Goal: Task Accomplishment & Management: Complete application form

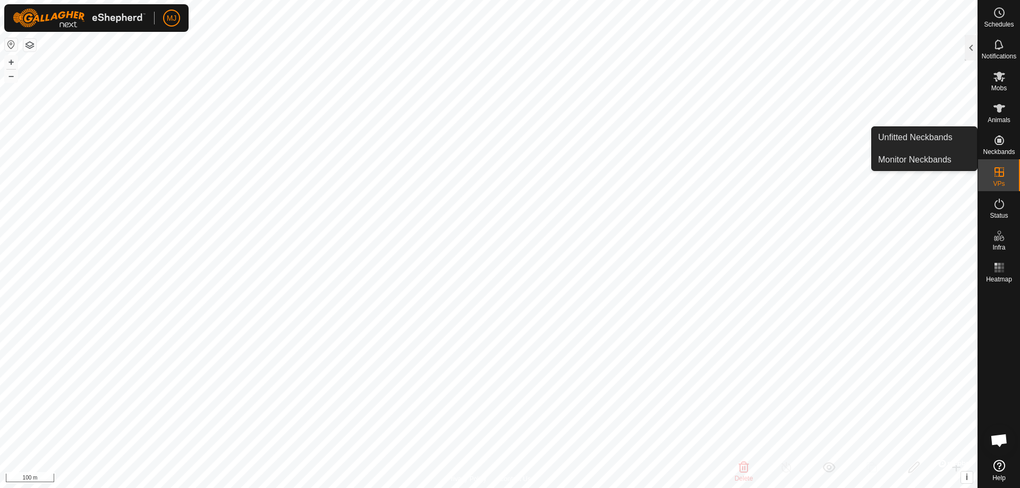
click at [935, 135] on link "Unfitted Neckbands" at bounding box center [924, 137] width 105 height 21
click at [947, 140] on link "Unfitted Neckbands" at bounding box center [924, 137] width 105 height 21
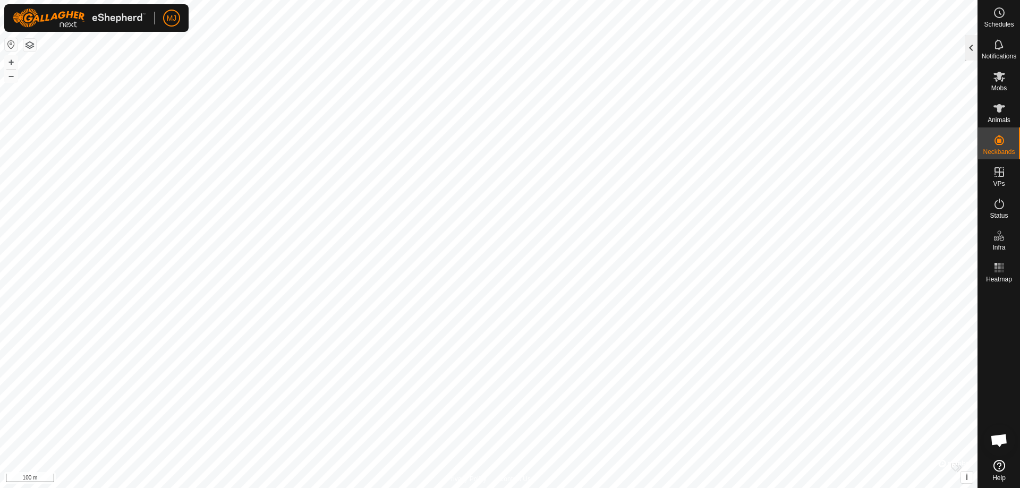
click at [967, 47] on div at bounding box center [971, 48] width 13 height 26
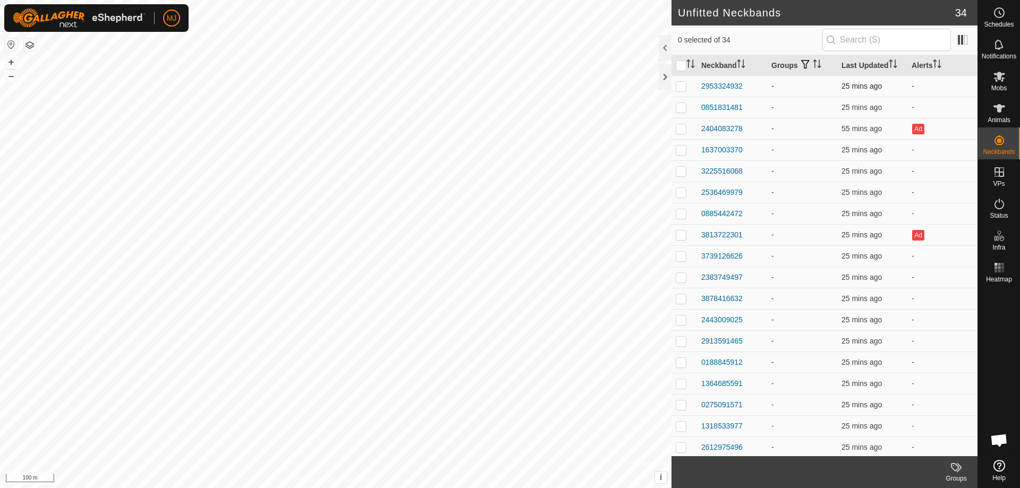
click at [681, 82] on p-tablecheckbox at bounding box center [681, 86] width 11 height 9
click at [679, 85] on p-checkbox at bounding box center [681, 86] width 11 height 9
click at [682, 87] on p-checkbox at bounding box center [681, 86] width 11 height 9
checkbox input "false"
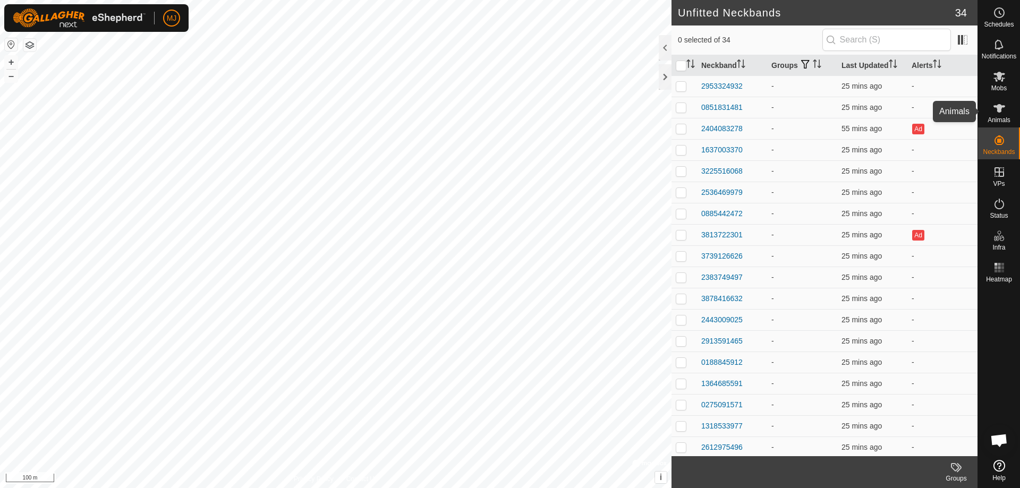
click at [1003, 118] on span "Animals" at bounding box center [999, 120] width 23 height 6
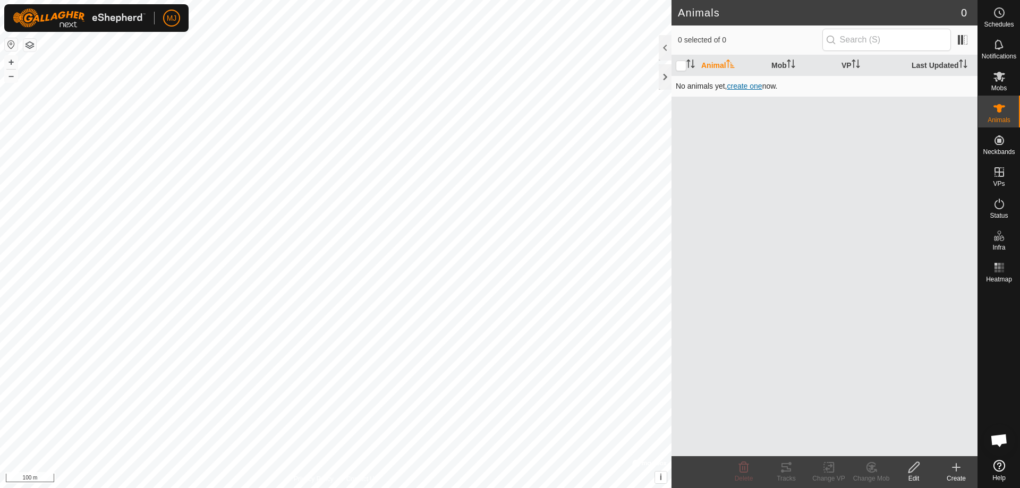
click at [754, 89] on span "create one" at bounding box center [744, 86] width 35 height 9
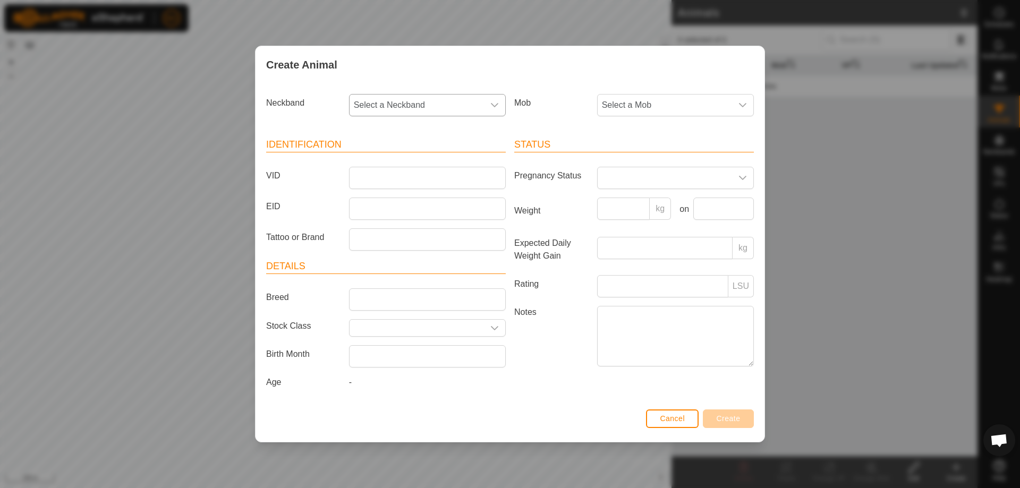
click at [488, 107] on div "dropdown trigger" at bounding box center [494, 105] width 21 height 21
click at [429, 99] on span "Select a Neckband" at bounding box center [417, 105] width 134 height 21
click at [447, 103] on span "Select a Neckband" at bounding box center [417, 105] width 134 height 21
type input "5591"
click at [407, 156] on li "1364685591" at bounding box center [428, 159] width 156 height 21
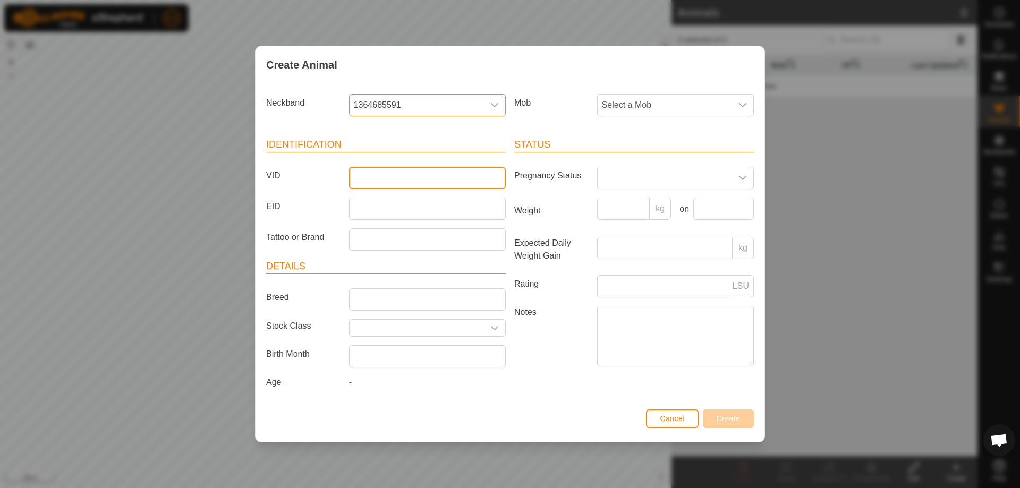
click at [411, 175] on input "VID" at bounding box center [427, 178] width 157 height 22
type input "13"
click at [647, 112] on span "Select a Mob" at bounding box center [665, 105] width 134 height 21
click at [651, 107] on span "Select a Mob" at bounding box center [665, 105] width 134 height 21
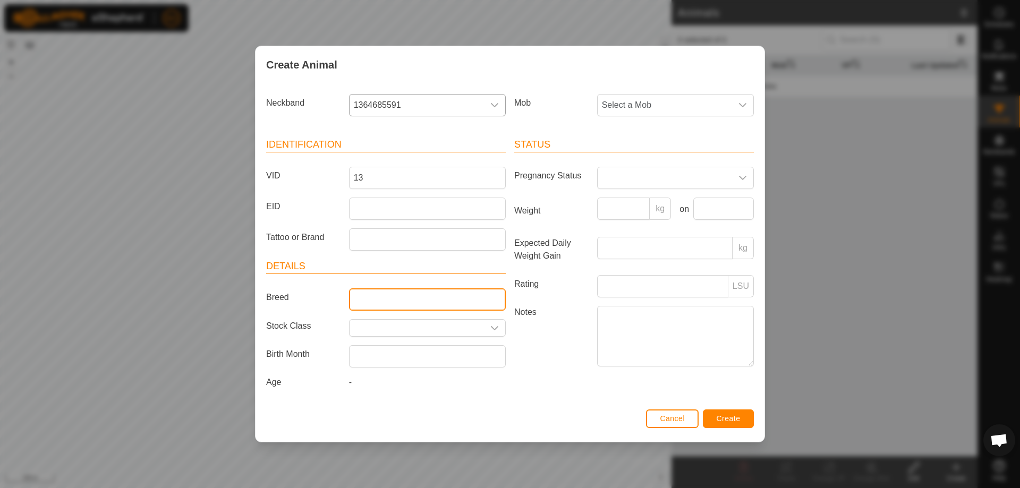
click at [446, 302] on input "Breed" at bounding box center [427, 299] width 157 height 22
type input "red"
click at [482, 328] on input "text" at bounding box center [417, 328] width 134 height 16
click at [492, 329] on icon "dropdown trigger" at bounding box center [494, 328] width 9 height 9
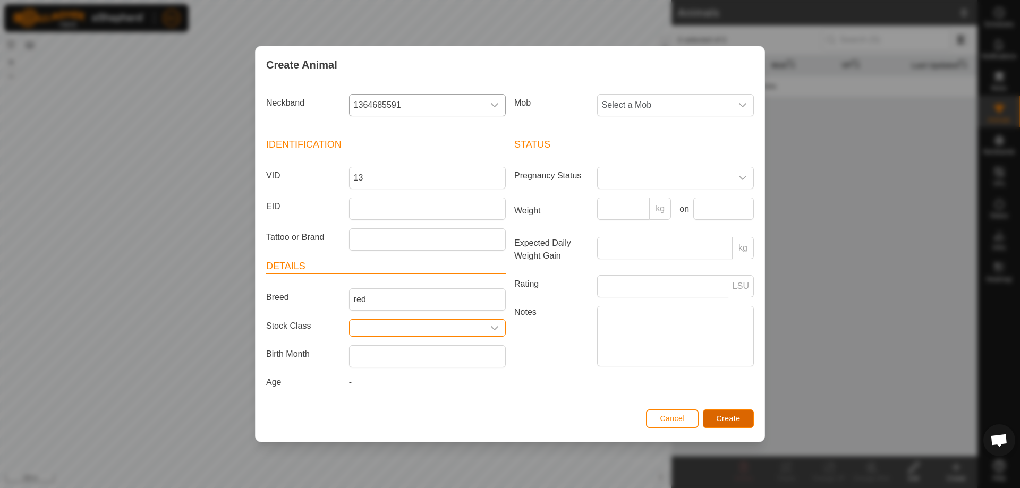
click at [722, 417] on span "Create" at bounding box center [729, 418] width 24 height 9
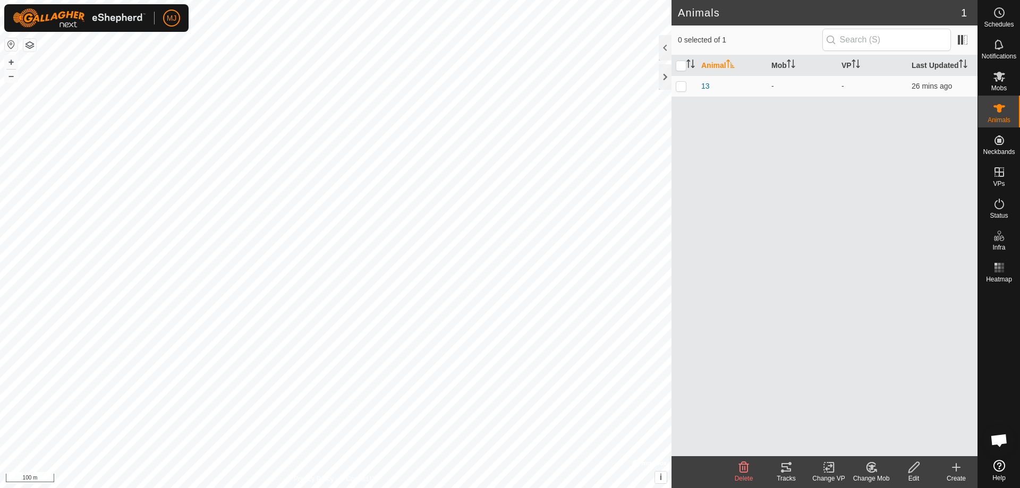
click at [953, 468] on icon at bounding box center [956, 468] width 7 height 0
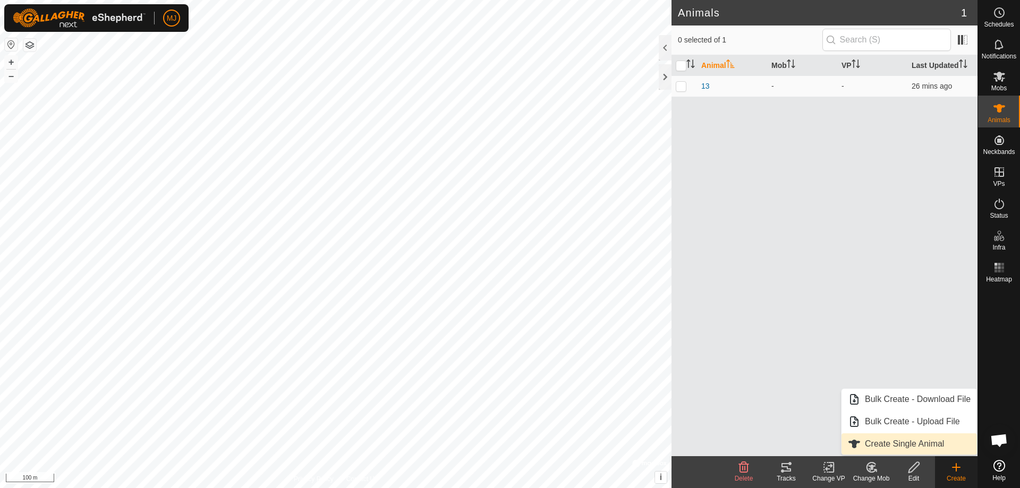
click at [917, 444] on link "Create Single Animal" at bounding box center [909, 444] width 135 height 21
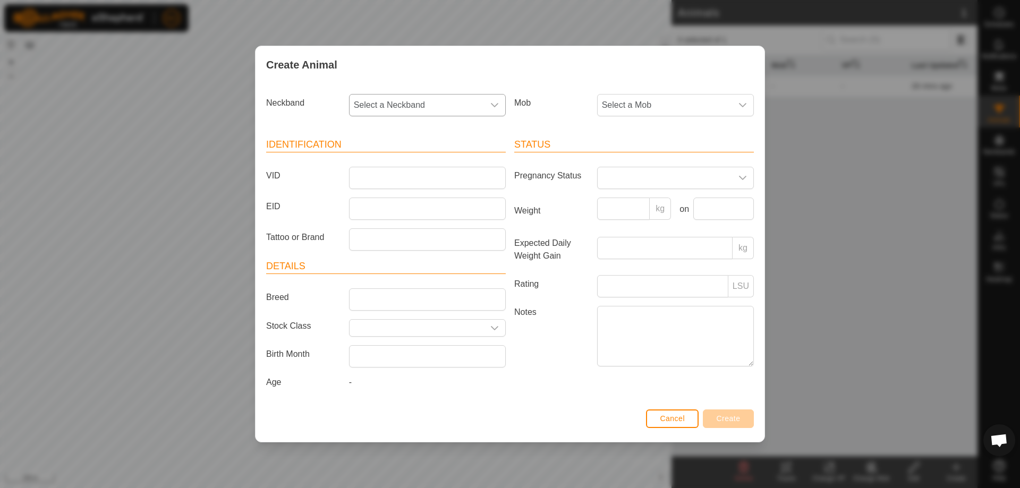
click at [443, 102] on span "Select a Neckband" at bounding box center [417, 105] width 134 height 21
type input "3370"
click at [423, 158] on li "1637003370" at bounding box center [428, 159] width 156 height 21
click at [427, 173] on input "VID" at bounding box center [427, 178] width 157 height 22
type input "26"
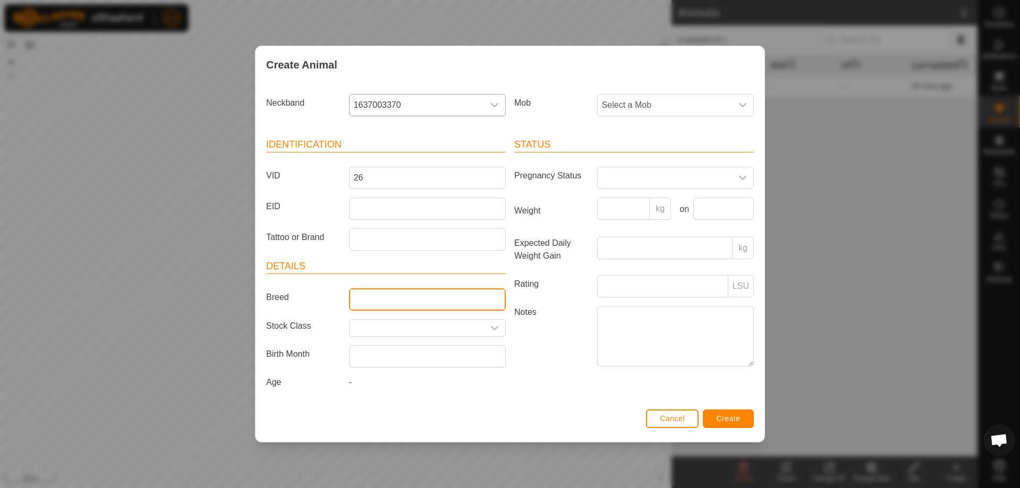
click at [443, 303] on input "Breed" at bounding box center [427, 299] width 157 height 22
type input "black"
click at [733, 417] on span "Create" at bounding box center [729, 418] width 24 height 9
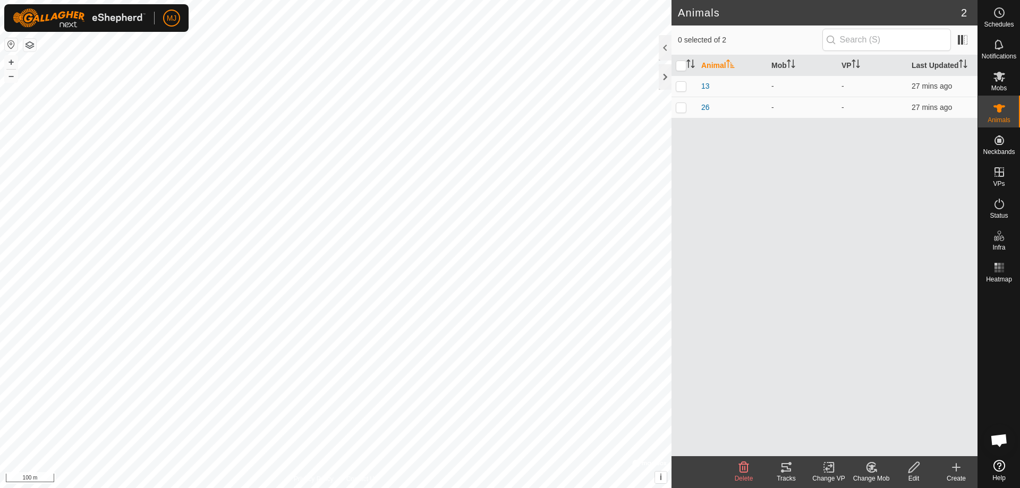
click at [955, 471] on icon at bounding box center [956, 467] width 13 height 13
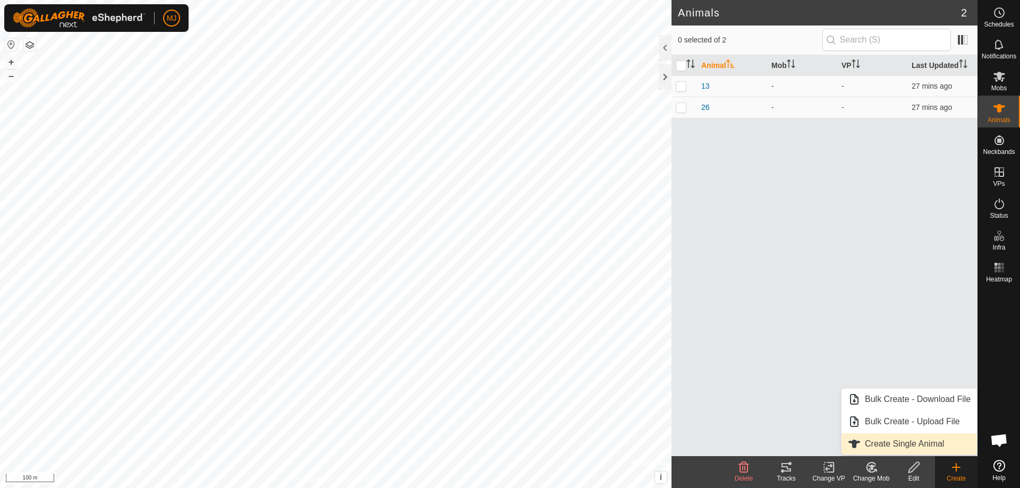
click at [907, 443] on link "Create Single Animal" at bounding box center [909, 444] width 135 height 21
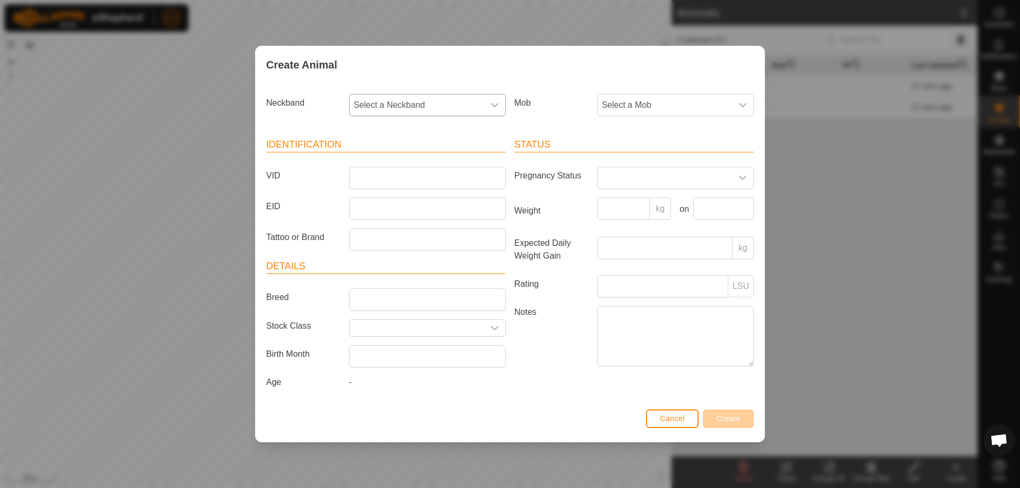
click at [452, 108] on span "Select a Neckband" at bounding box center [417, 105] width 134 height 21
type input "1478"
click at [437, 163] on li "2246461478" at bounding box center [428, 159] width 156 height 21
click at [439, 177] on input "VID" at bounding box center [427, 178] width 157 height 22
type input "11"
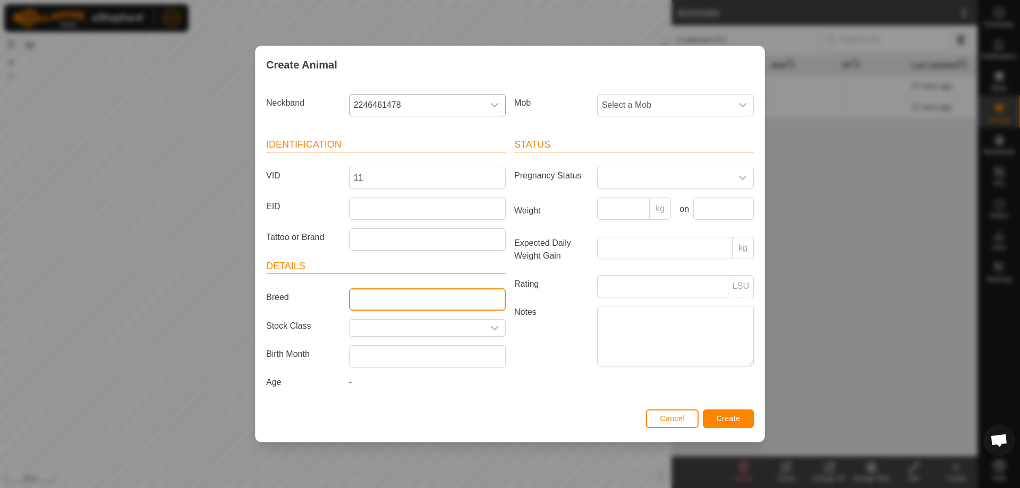
click at [428, 296] on input "Breed" at bounding box center [427, 299] width 157 height 22
click at [401, 298] on input "red" at bounding box center [427, 299] width 157 height 22
type input "r"
click at [377, 299] on input "Breed" at bounding box center [427, 299] width 157 height 22
type input "black"
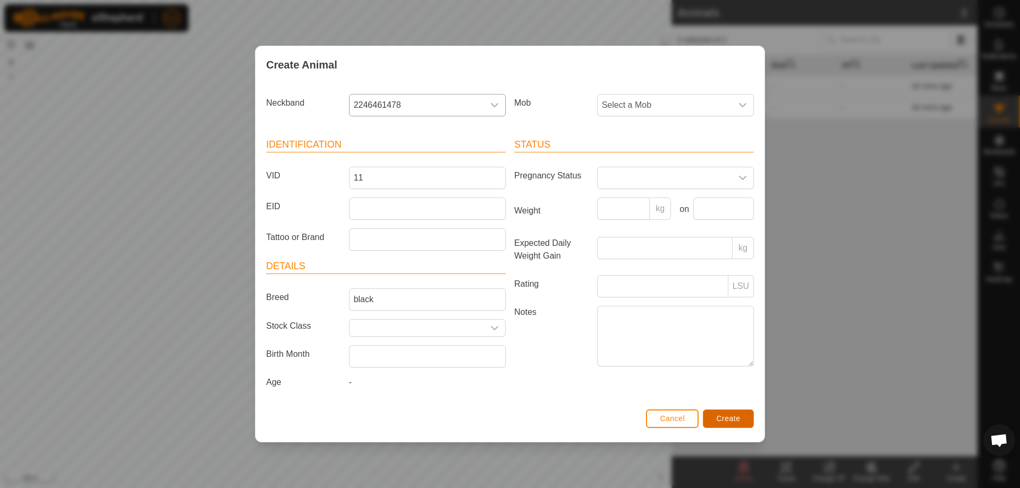
click at [719, 414] on span "Create" at bounding box center [729, 418] width 24 height 9
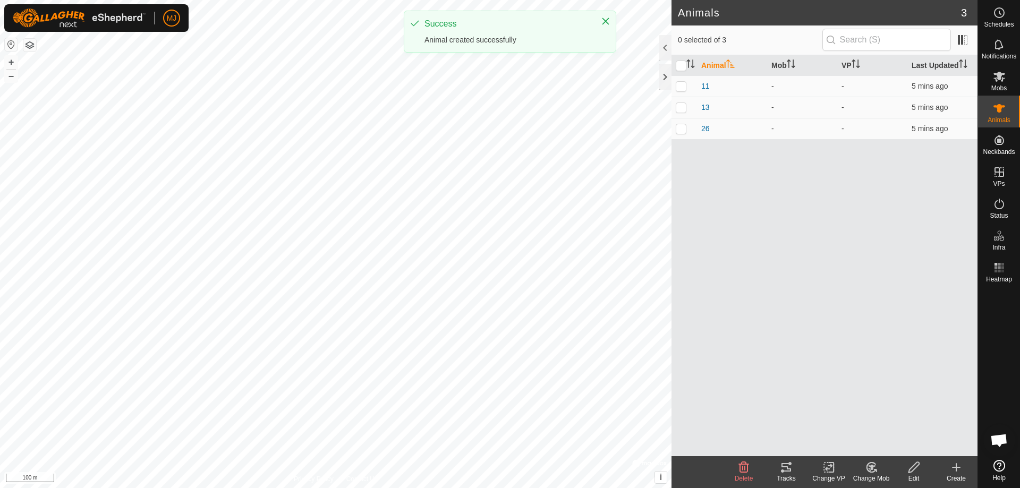
click at [958, 468] on icon at bounding box center [956, 468] width 7 height 0
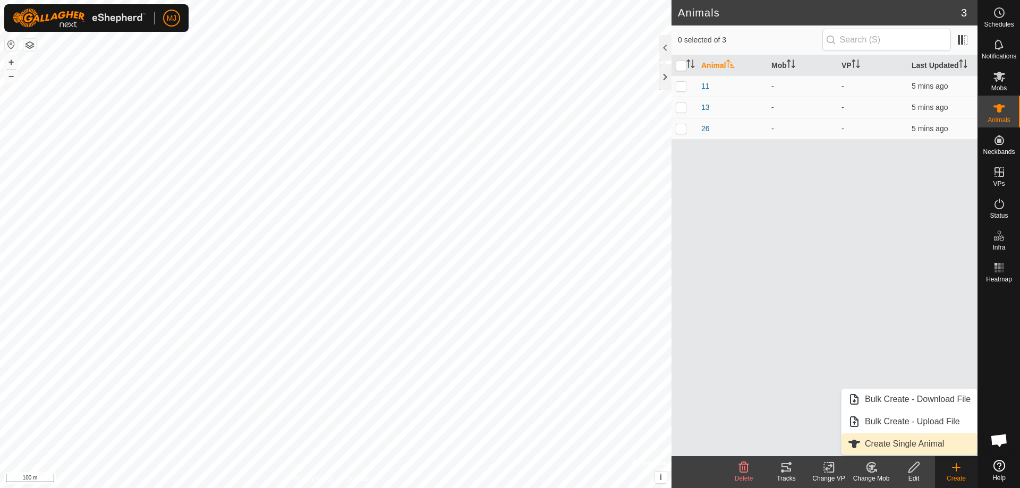
click at [900, 444] on link "Create Single Animal" at bounding box center [909, 444] width 135 height 21
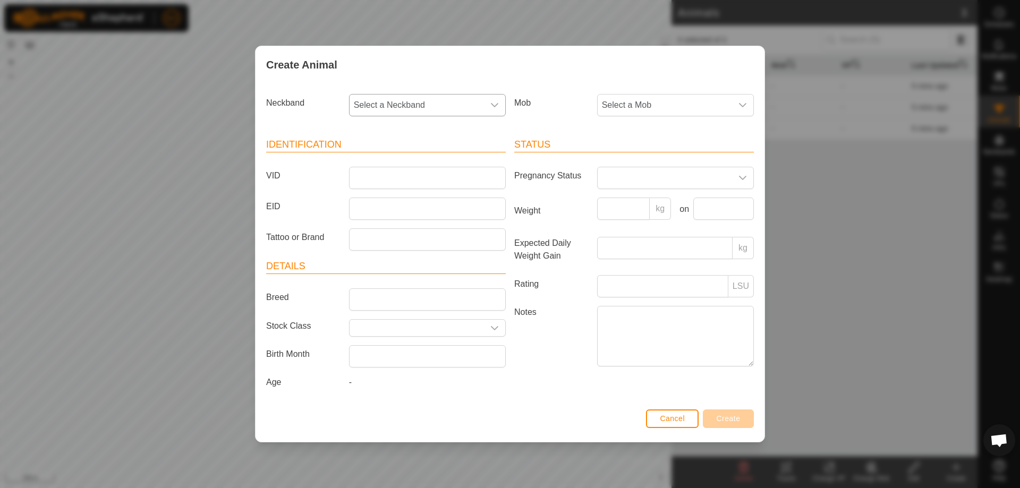
click at [430, 103] on span "Select a Neckband" at bounding box center [417, 105] width 134 height 21
type input "1278"
click at [404, 162] on li "3248221278" at bounding box center [428, 159] width 156 height 21
click at [411, 175] on input "VID" at bounding box center [427, 178] width 157 height 22
type input "4"
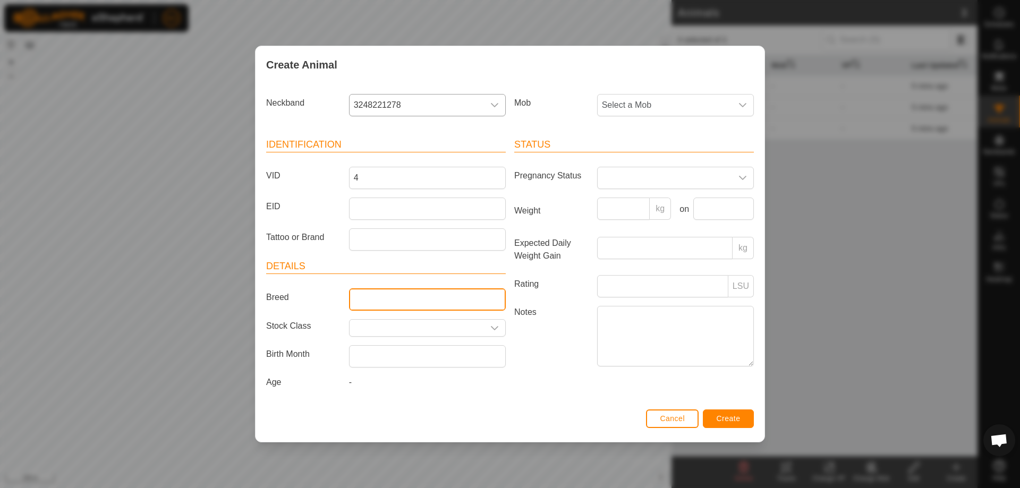
click at [430, 300] on input "Breed" at bounding box center [427, 299] width 157 height 22
type input "red"
click at [720, 418] on span "Create" at bounding box center [729, 418] width 24 height 9
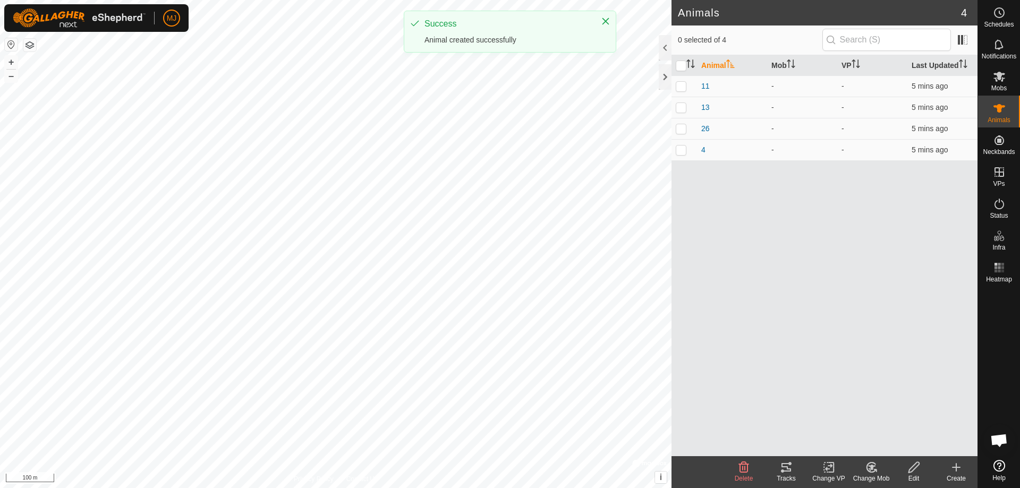
click at [961, 469] on icon at bounding box center [956, 467] width 13 height 13
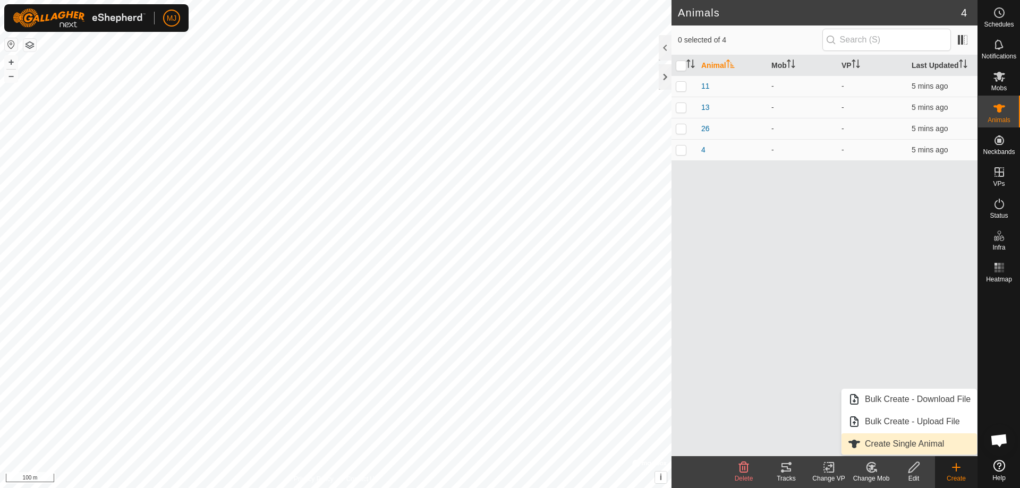
click at [872, 444] on link "Create Single Animal" at bounding box center [909, 444] width 135 height 21
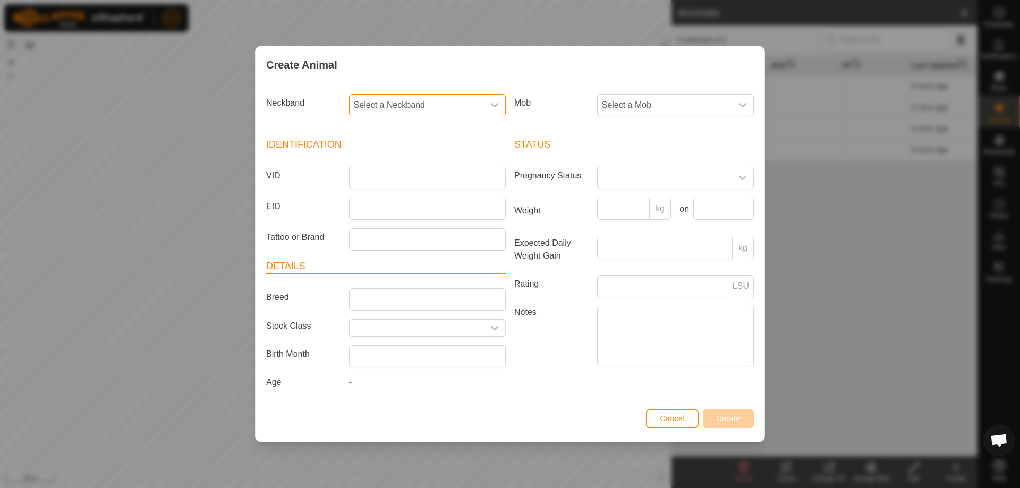
click at [441, 105] on span "Select a Neckband" at bounding box center [417, 105] width 134 height 21
click at [677, 420] on span "Cancel" at bounding box center [672, 418] width 25 height 9
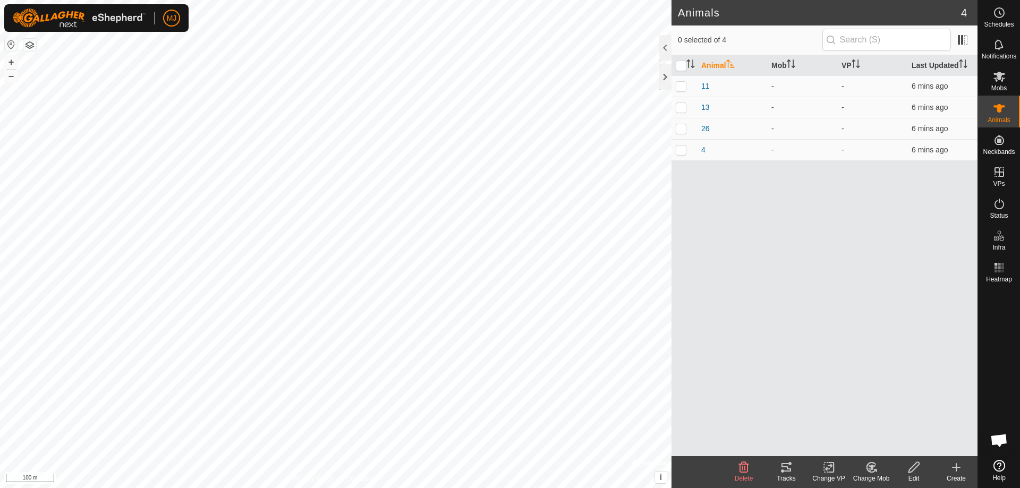
click at [955, 463] on icon at bounding box center [956, 467] width 13 height 13
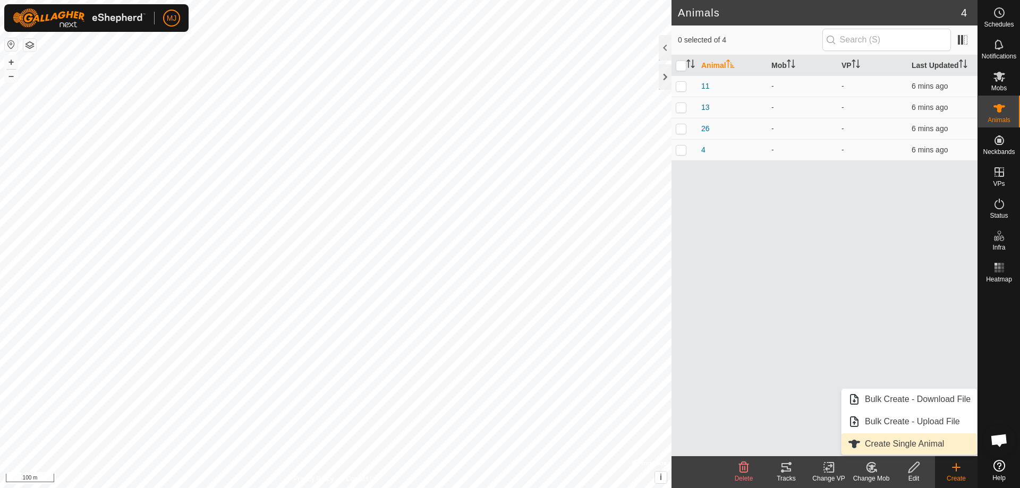
click at [906, 443] on link "Create Single Animal" at bounding box center [909, 444] width 135 height 21
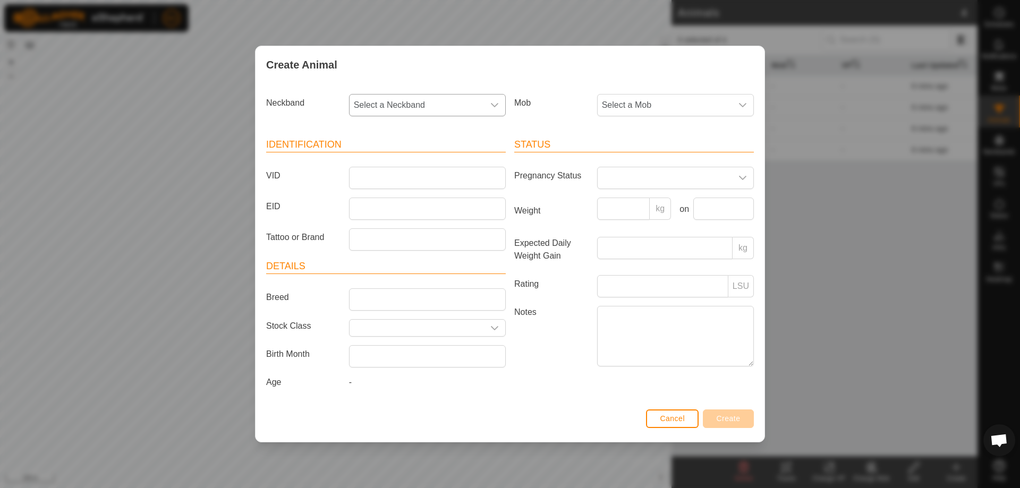
click at [453, 105] on span "Select a Neckband" at bounding box center [417, 105] width 134 height 21
type input "9497"
click at [446, 159] on li "2383749497" at bounding box center [428, 159] width 156 height 21
click at [440, 173] on input "VID" at bounding box center [427, 178] width 157 height 22
type input "14"
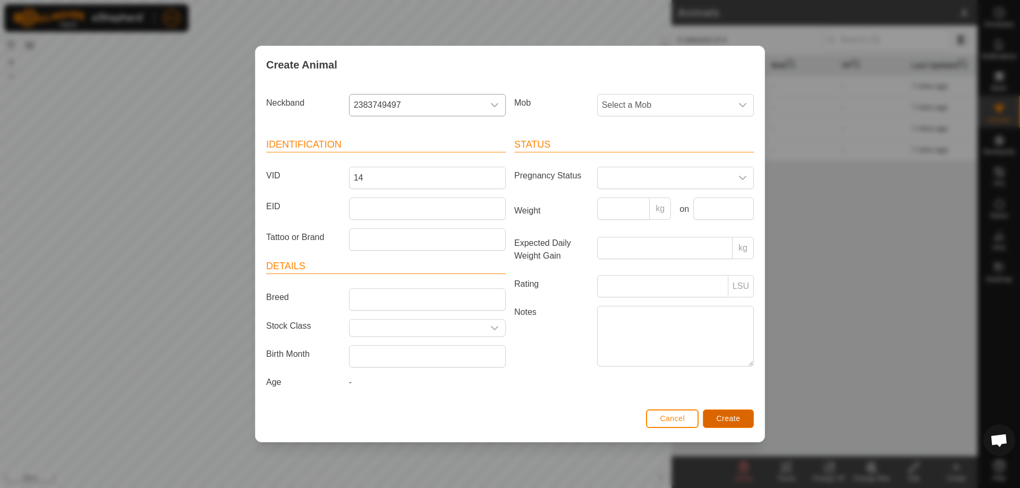
click at [727, 416] on span "Create" at bounding box center [729, 418] width 24 height 9
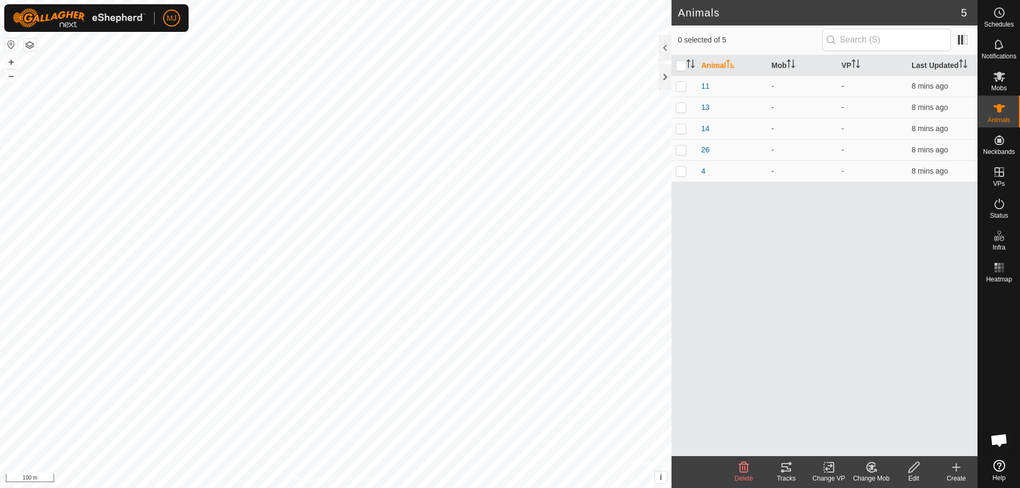
click at [960, 466] on icon at bounding box center [956, 467] width 13 height 13
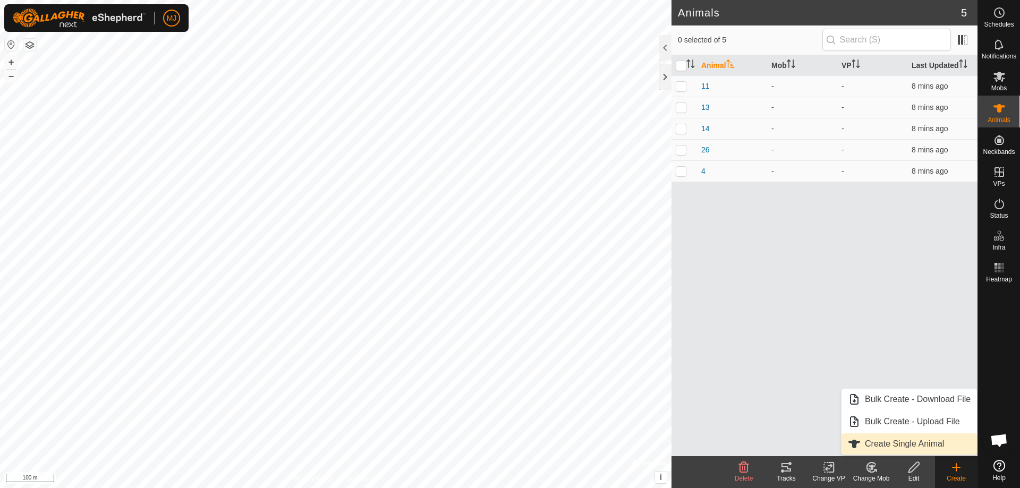
click at [908, 449] on link "Create Single Animal" at bounding box center [909, 444] width 135 height 21
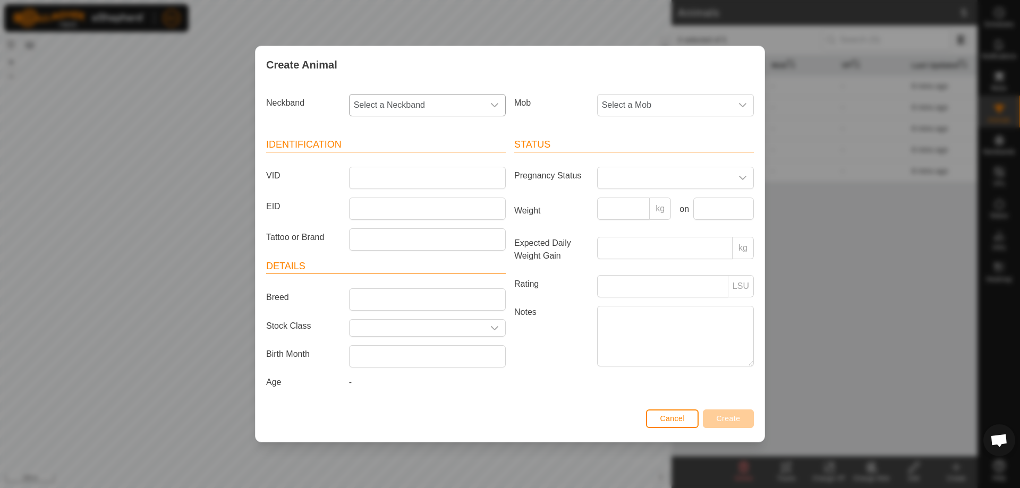
click at [469, 105] on span "Select a Neckband" at bounding box center [417, 105] width 134 height 21
type input "4932"
click at [448, 158] on li "2953324932" at bounding box center [428, 159] width 156 height 21
click at [440, 185] on input "VID" at bounding box center [427, 178] width 157 height 22
type input "23m"
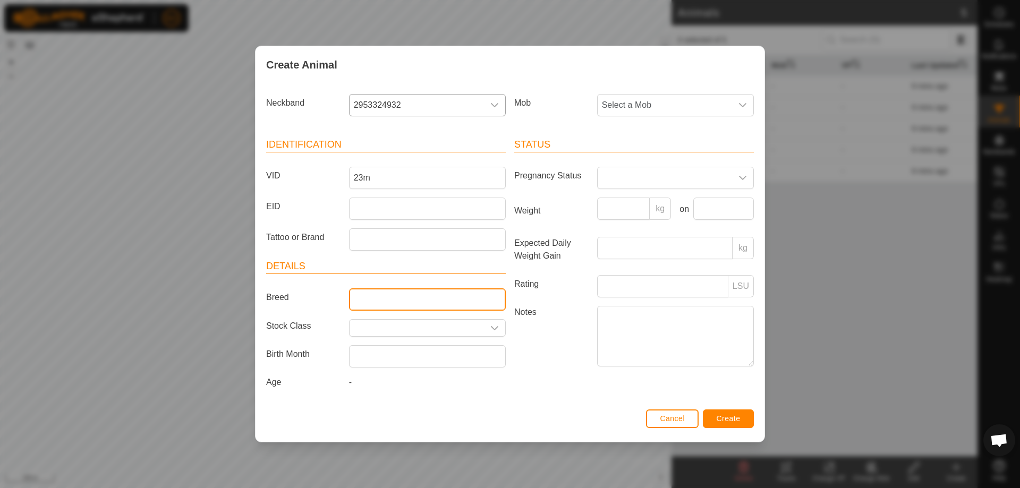
click at [455, 298] on input "Breed" at bounding box center [427, 299] width 157 height 22
type input "heffer"
click at [723, 418] on span "Create" at bounding box center [729, 418] width 24 height 9
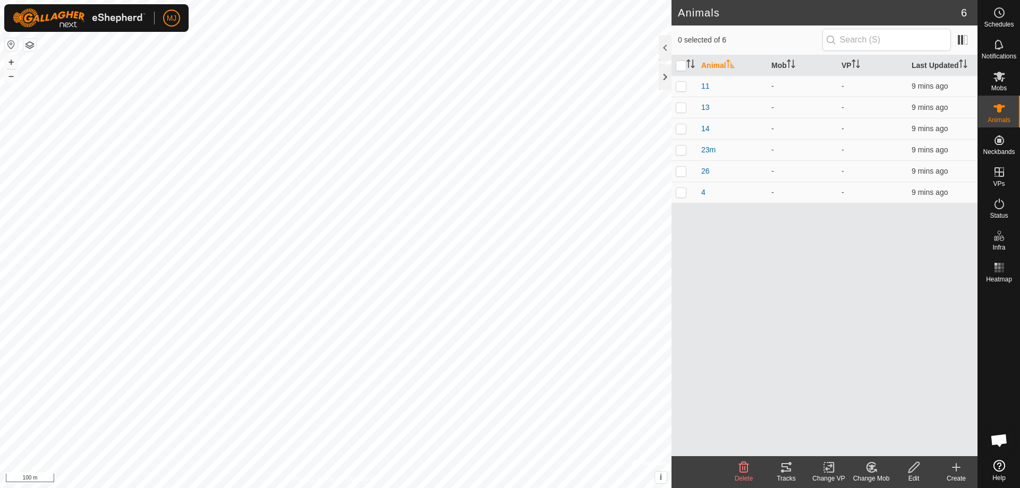
click at [954, 466] on icon at bounding box center [956, 467] width 13 height 13
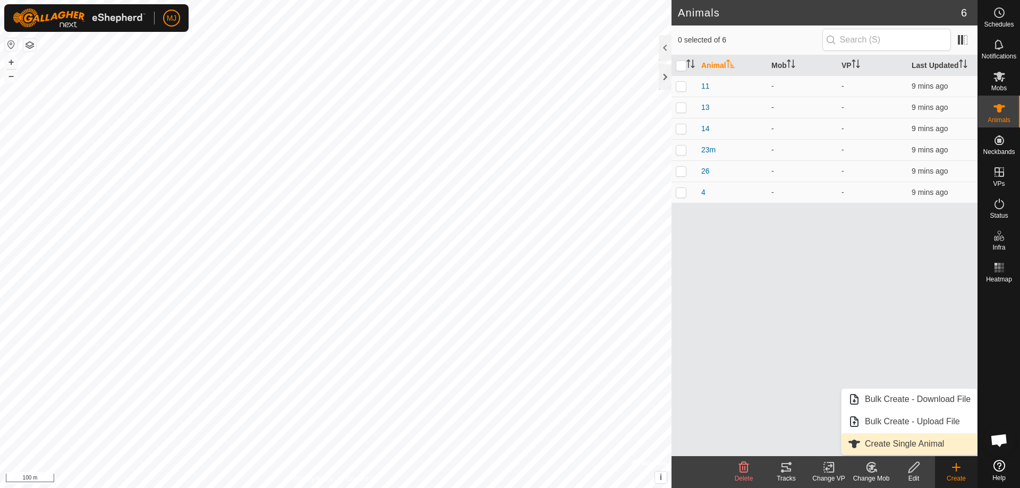
click at [904, 444] on link "Create Single Animal" at bounding box center [909, 444] width 135 height 21
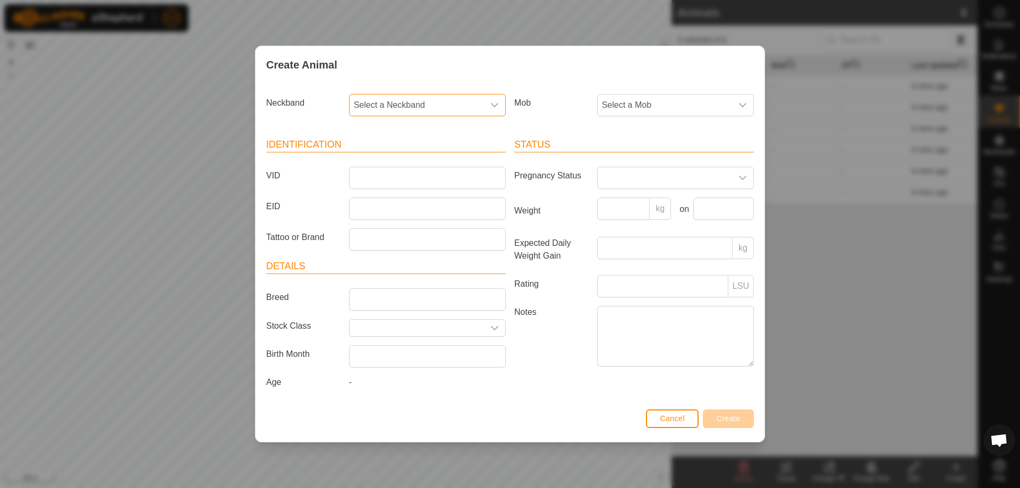
click at [436, 106] on span "Select a Neckband" at bounding box center [417, 105] width 134 height 21
type input "9578"
click at [439, 157] on li "0892069578" at bounding box center [428, 159] width 156 height 21
click at [435, 176] on input "VID" at bounding box center [427, 178] width 157 height 22
type input "b"
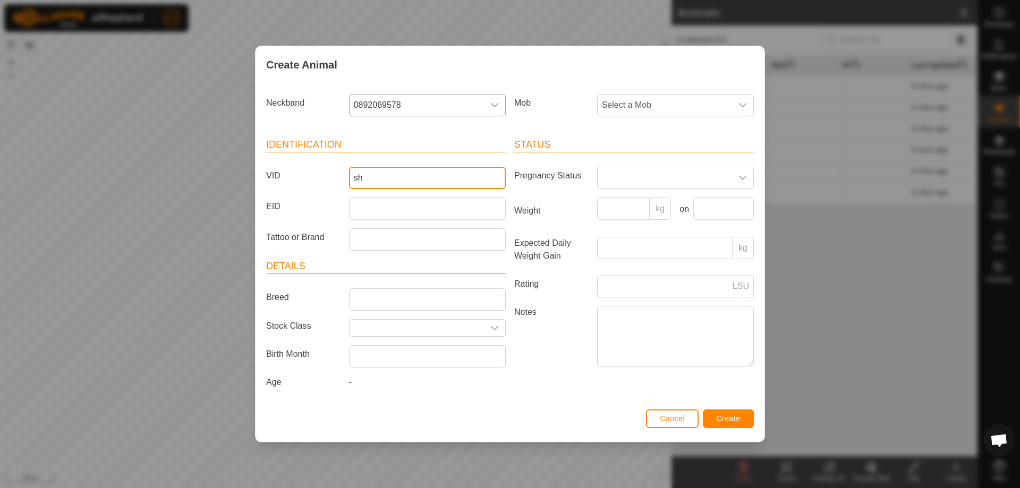
type input "s"
type input "BULLshorty"
click at [721, 415] on span "Create" at bounding box center [729, 418] width 24 height 9
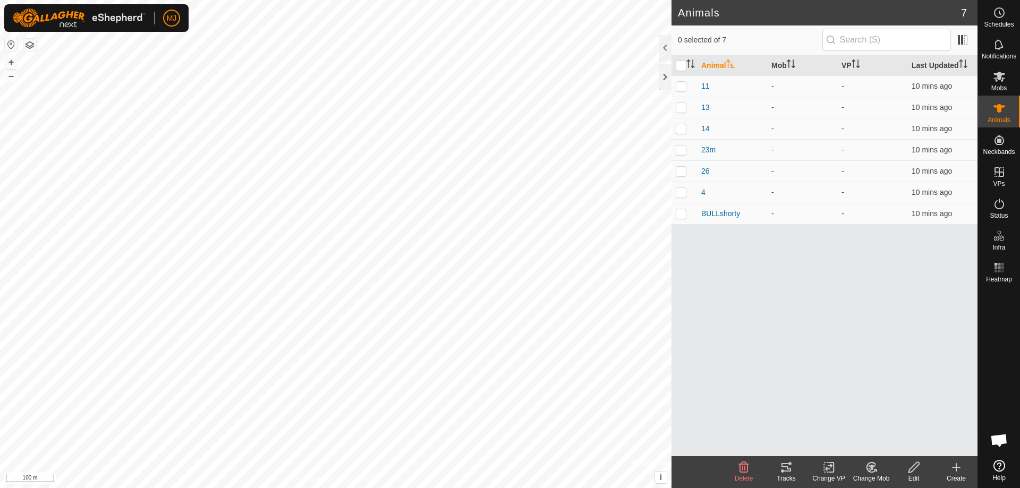
click at [956, 468] on icon at bounding box center [956, 468] width 7 height 0
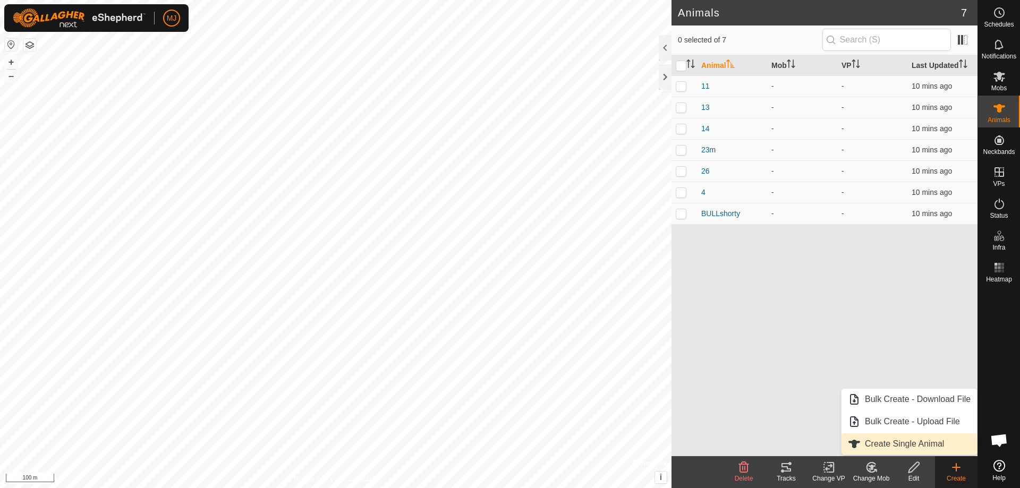
click at [928, 440] on link "Create Single Animal" at bounding box center [909, 444] width 135 height 21
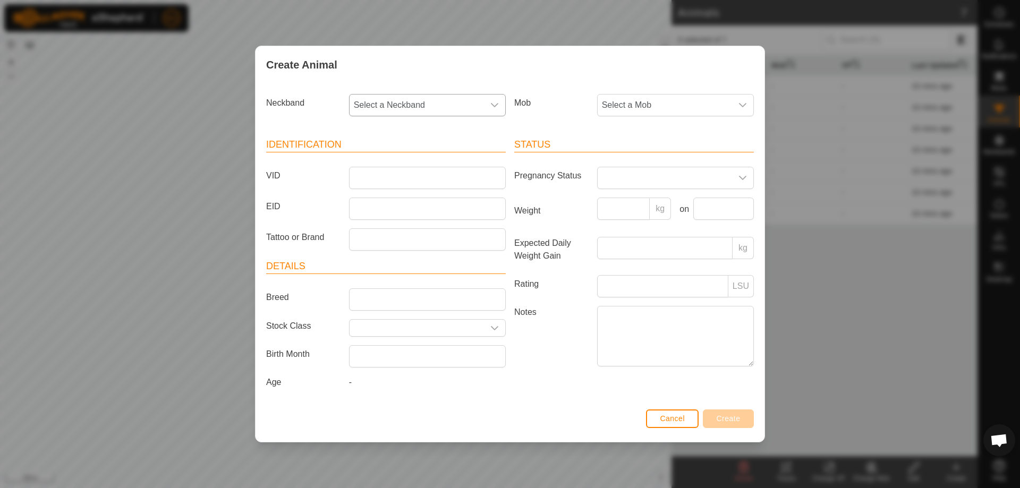
click at [451, 106] on span "Select a Neckband" at bounding box center [417, 105] width 134 height 21
type input "5496"
click at [440, 163] on li "2612975496" at bounding box center [428, 159] width 156 height 21
click at [442, 179] on input "VID" at bounding box center [427, 178] width 157 height 22
type input "5"
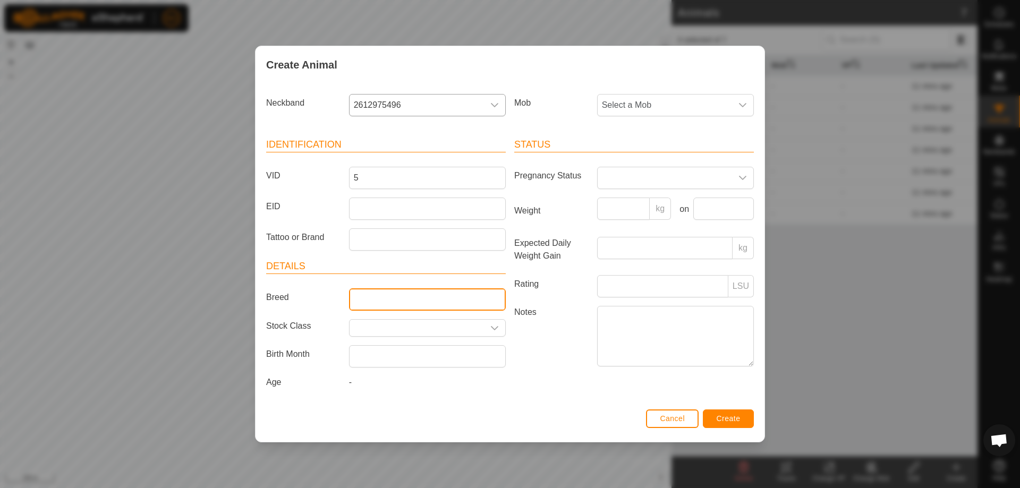
click at [437, 295] on input "Breed" at bounding box center [427, 299] width 157 height 22
type input "black"
click at [729, 418] on span "Create" at bounding box center [729, 418] width 24 height 9
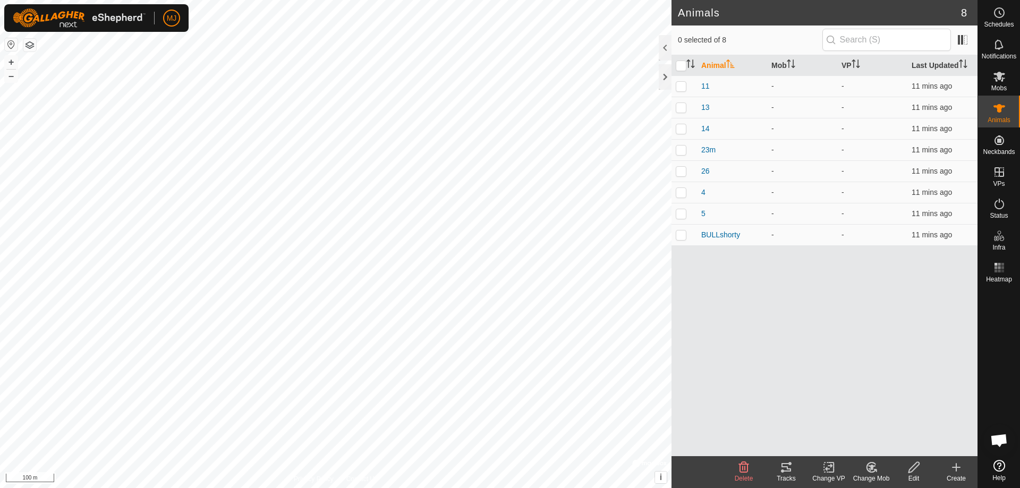
click at [958, 468] on icon at bounding box center [956, 468] width 7 height 0
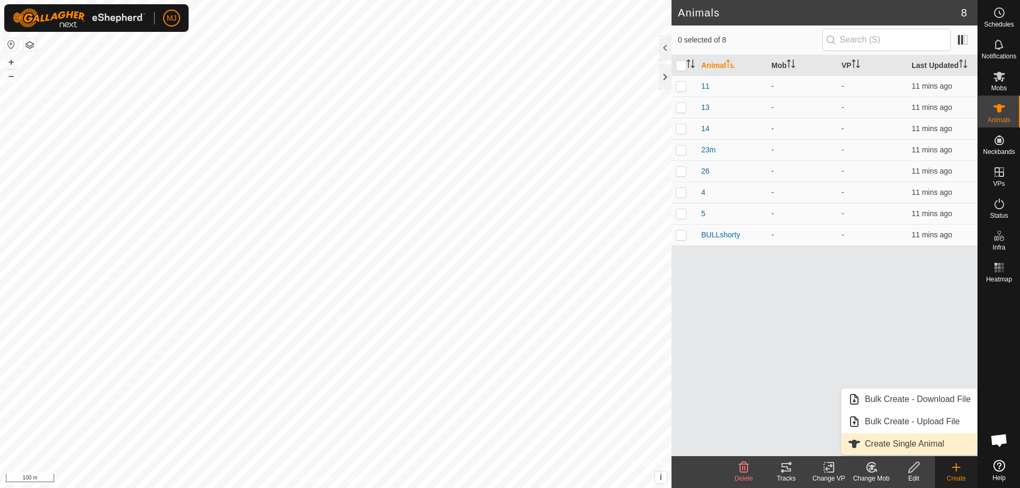
click at [912, 448] on link "Create Single Animal" at bounding box center [909, 444] width 135 height 21
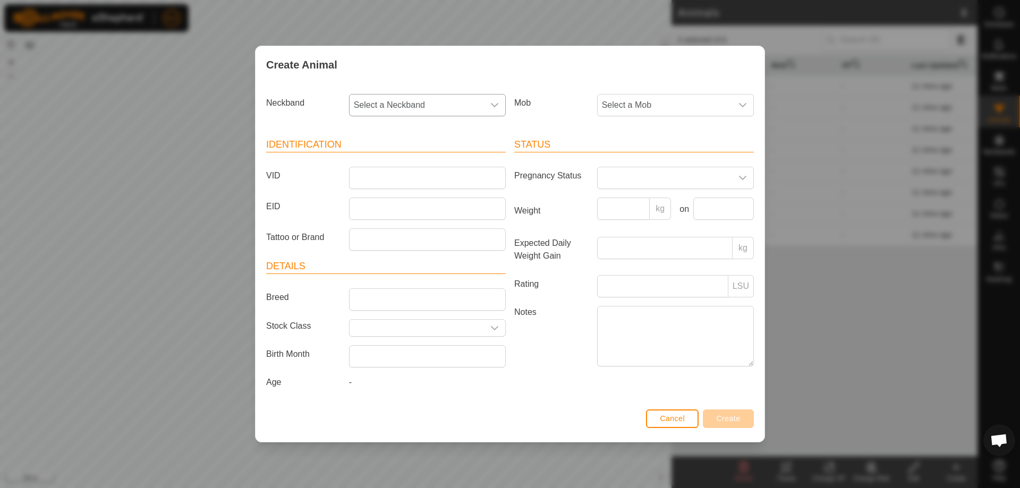
click at [428, 105] on span "Select a Neckband" at bounding box center [417, 105] width 134 height 21
type input "491"
click at [426, 157] on li "1346584916" at bounding box center [428, 159] width 156 height 21
click at [420, 182] on input "VID" at bounding box center [427, 178] width 157 height 22
type input "b"
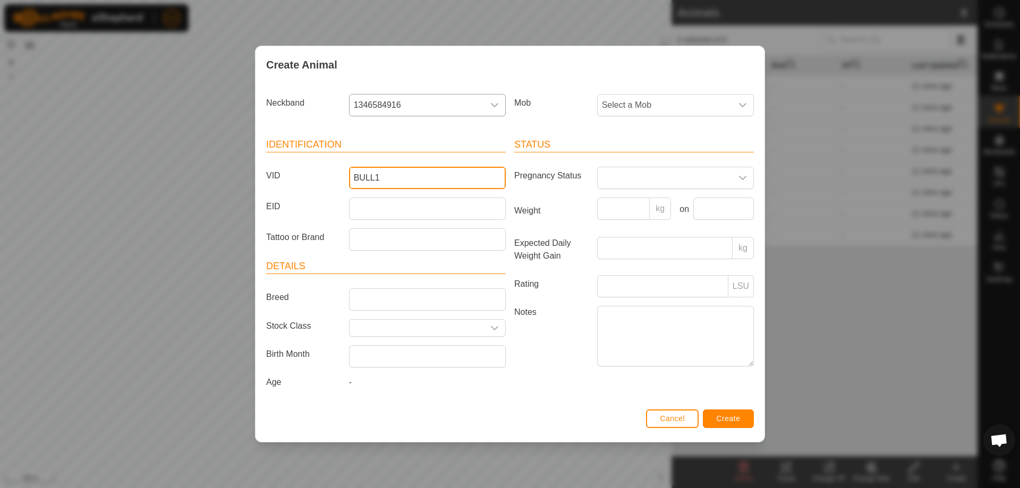
type input "BULL1"
click at [719, 419] on span "Create" at bounding box center [729, 418] width 24 height 9
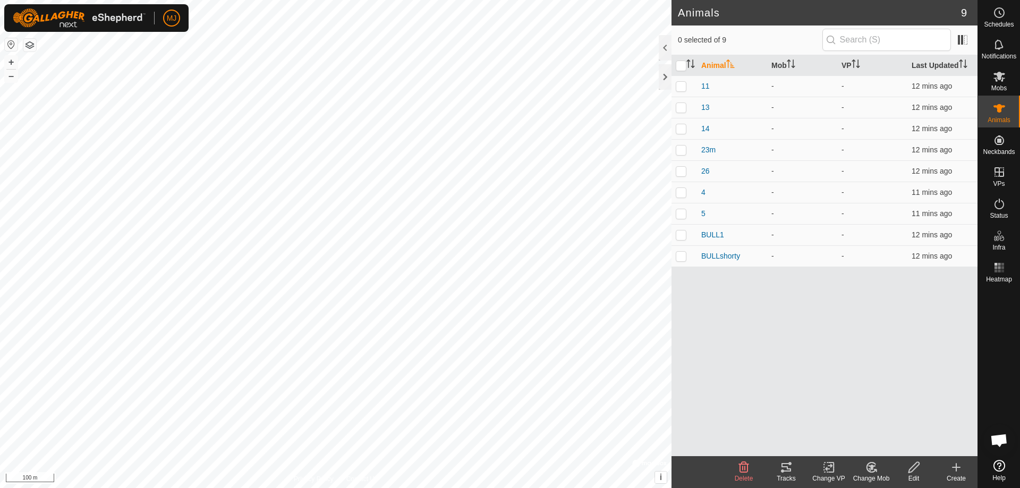
click at [958, 469] on icon at bounding box center [956, 467] width 13 height 13
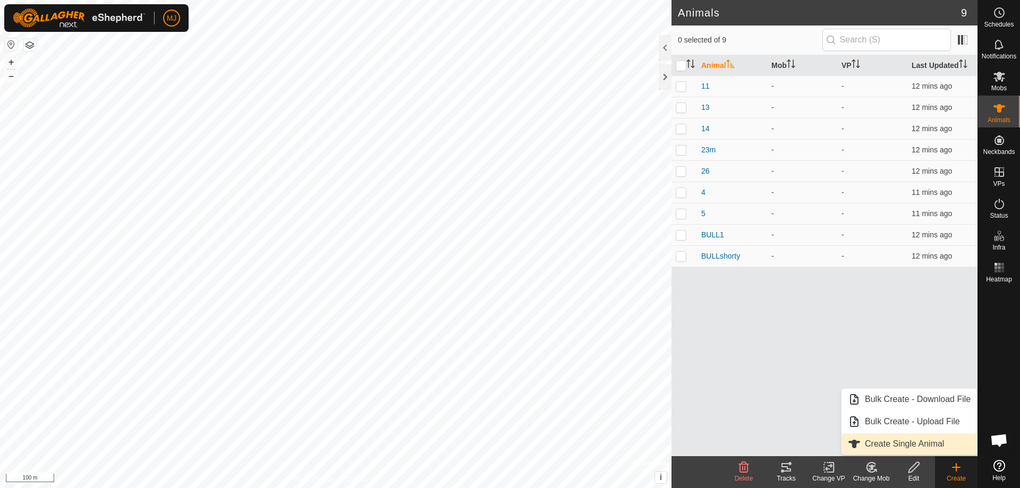
click at [906, 440] on link "Create Single Animal" at bounding box center [909, 444] width 135 height 21
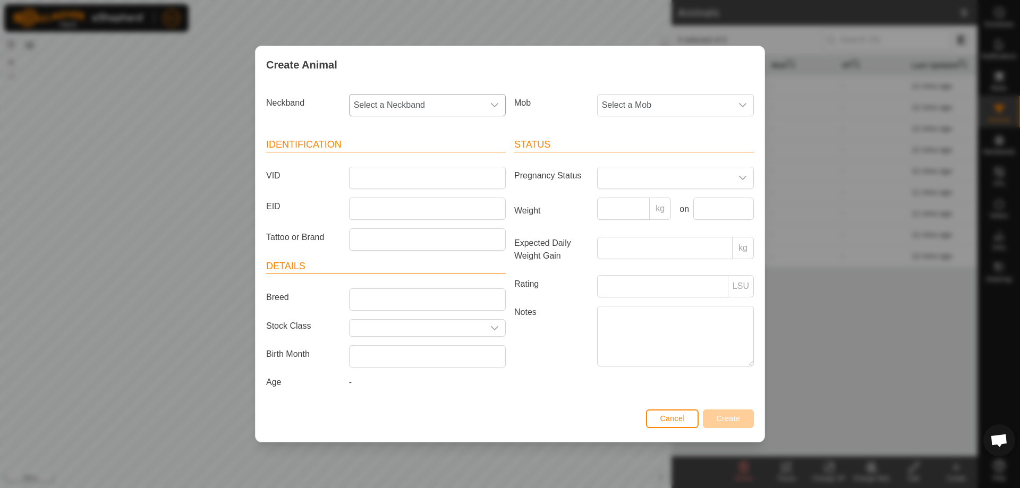
click at [441, 105] on span "Select a Neckband" at bounding box center [417, 105] width 134 height 21
type input "1306"
click at [428, 156] on li "0834831306" at bounding box center [428, 159] width 156 height 21
click at [419, 181] on input "VID" at bounding box center [427, 178] width 157 height 22
type input "22m"
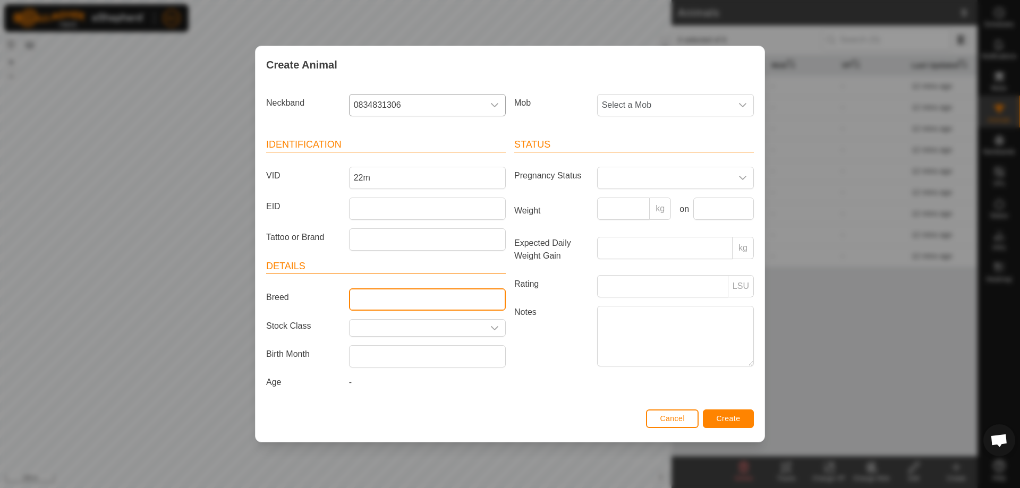
click at [421, 301] on input "Breed" at bounding box center [427, 299] width 157 height 22
type input "heffer"
click at [722, 421] on span "Create" at bounding box center [729, 418] width 24 height 9
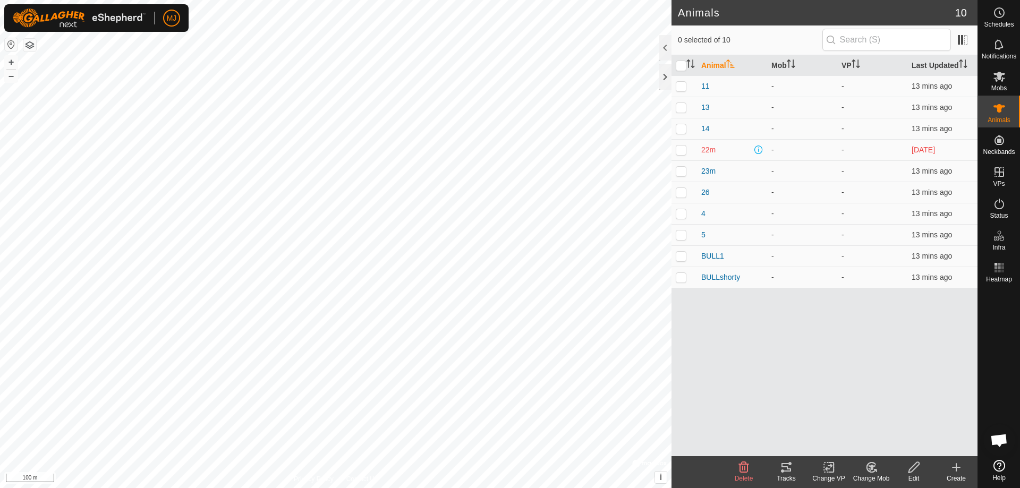
click at [956, 470] on icon at bounding box center [956, 467] width 0 height 7
click at [853, 333] on div "Animal Mob VP Last Updated 11 - - 13 mins ago 13 - - 13 mins ago 14 - - 13 mins…" at bounding box center [825, 255] width 306 height 401
